Goal: Find specific page/section: Find specific page/section

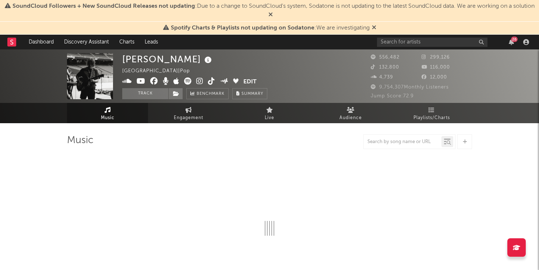
select select "6m"
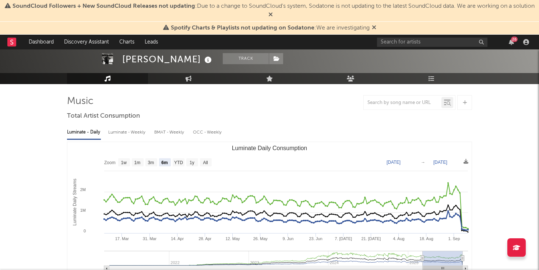
scroll to position [39, 0]
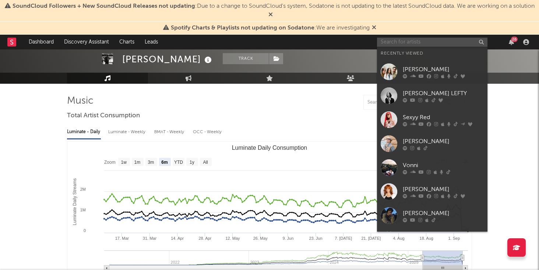
click at [421, 39] on input "text" at bounding box center [432, 42] width 111 height 9
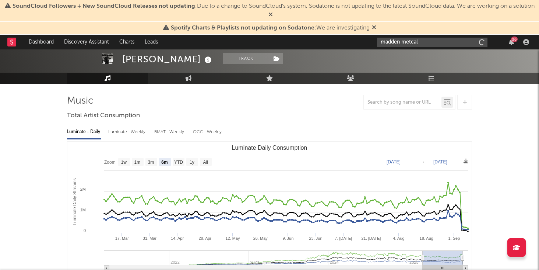
type input "[PERSON_NAME] [PERSON_NAME]"
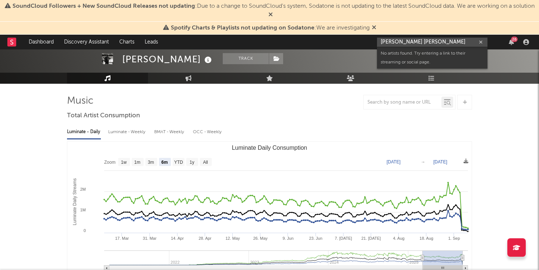
click at [431, 43] on input "[PERSON_NAME] [PERSON_NAME]" at bounding box center [432, 42] width 111 height 9
